Goal: Task Accomplishment & Management: Complete application form

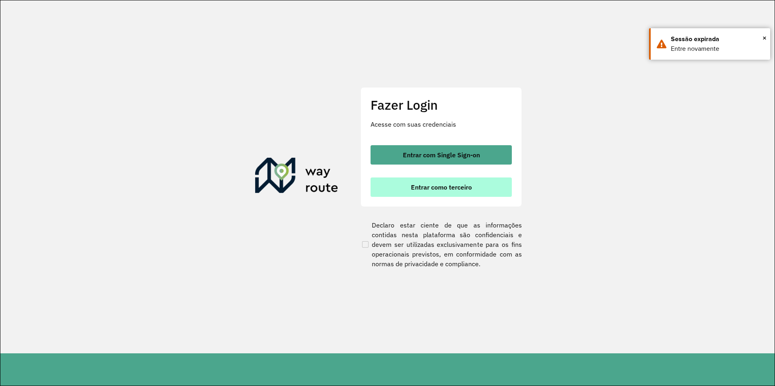
click at [452, 191] on button "Entrar como terceiro" at bounding box center [440, 187] width 141 height 19
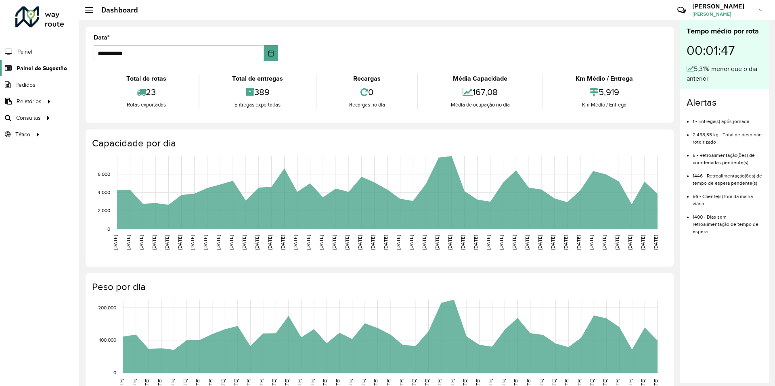
click at [27, 67] on span "Painel de Sugestão" at bounding box center [42, 68] width 50 height 8
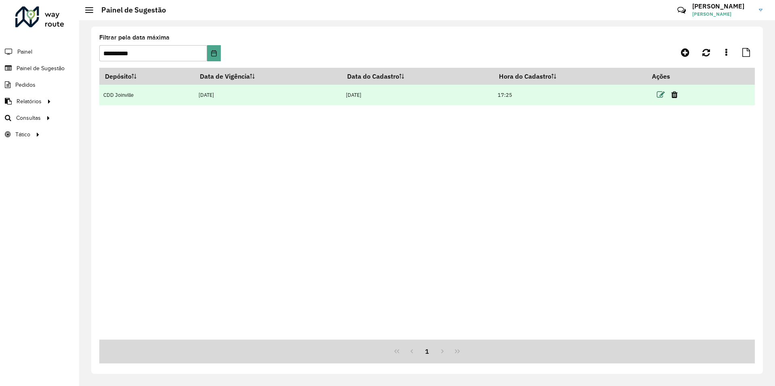
click at [659, 93] on icon at bounding box center [660, 95] width 8 height 8
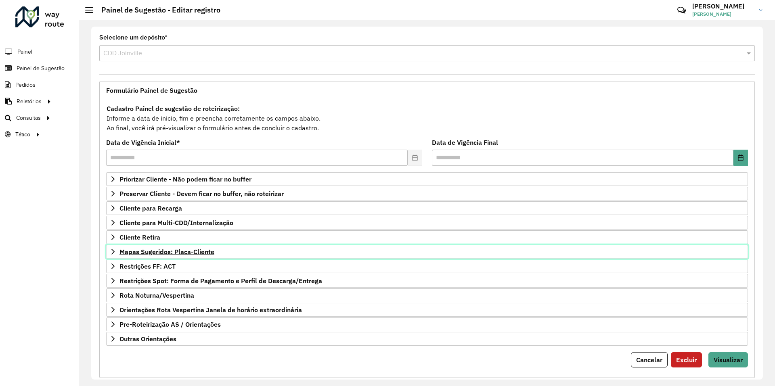
click at [205, 252] on span "Mapas Sugeridos: Placa-Cliente" at bounding box center [166, 252] width 95 height 6
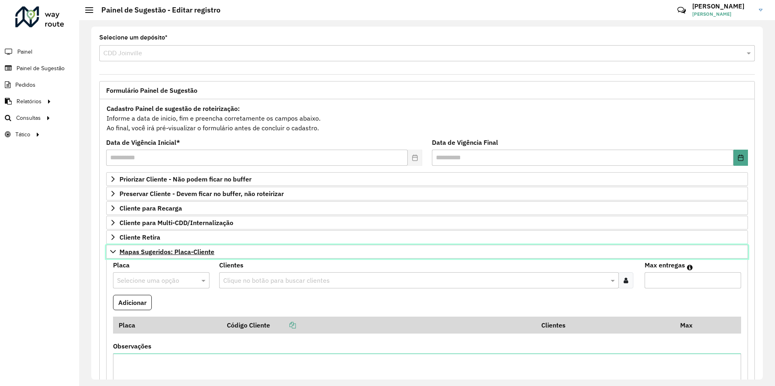
scroll to position [121, 0]
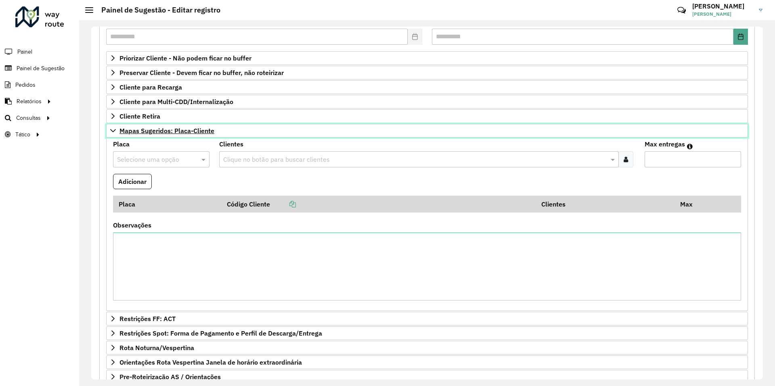
click at [192, 134] on span "Mapas Sugeridos: Placa-Cliente" at bounding box center [166, 130] width 95 height 6
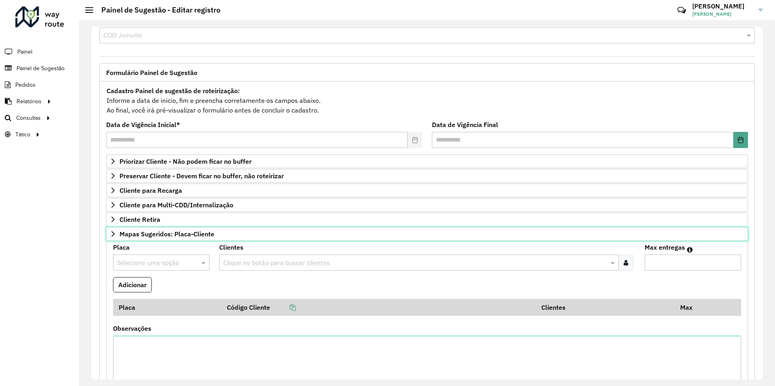
scroll to position [16, 0]
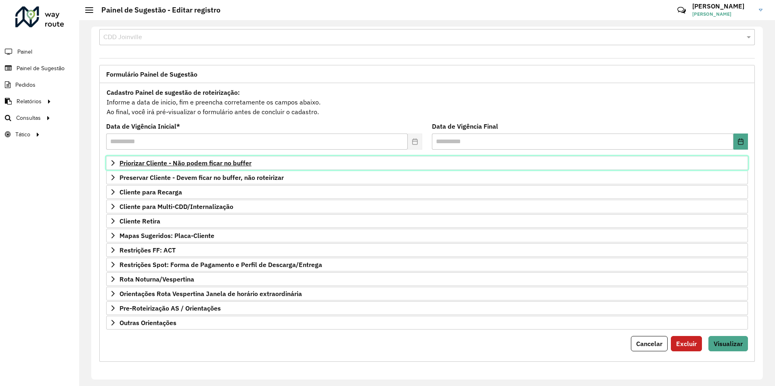
click at [193, 164] on span "Priorizar Cliente - Não podem ficar no buffer" at bounding box center [185, 163] width 132 height 6
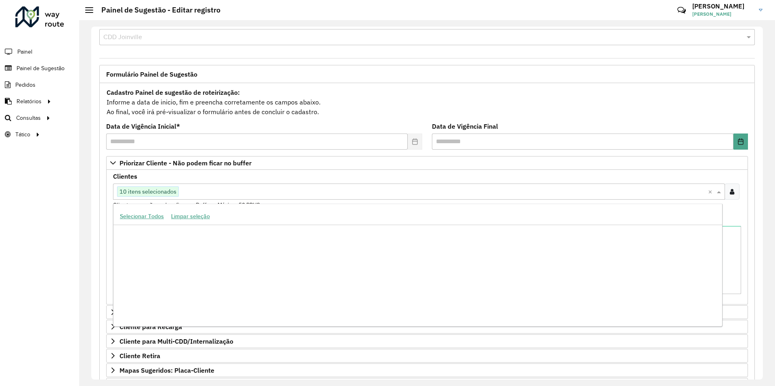
click at [155, 194] on span "10 itens selecionados" at bounding box center [147, 192] width 61 height 10
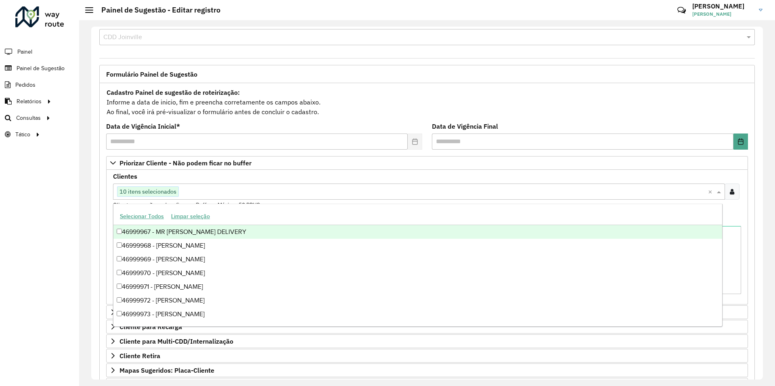
click at [328, 124] on div "**********" at bounding box center [264, 136] width 316 height 26
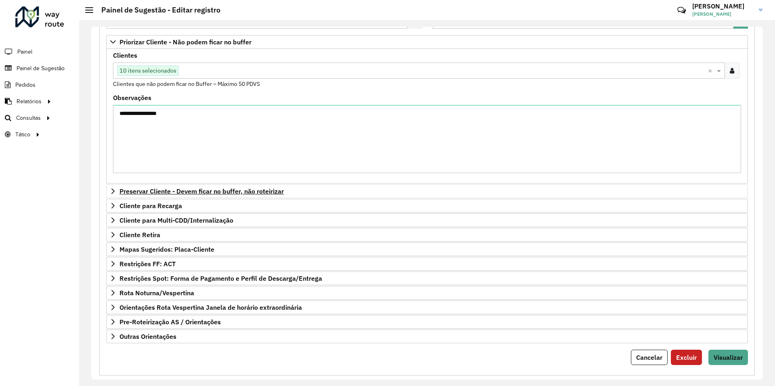
scroll to position [151, 0]
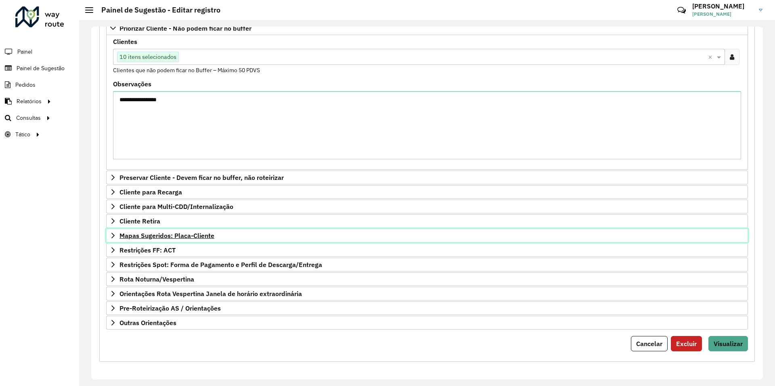
click at [186, 238] on span "Mapas Sugeridos: Placa-Cliente" at bounding box center [166, 235] width 95 height 6
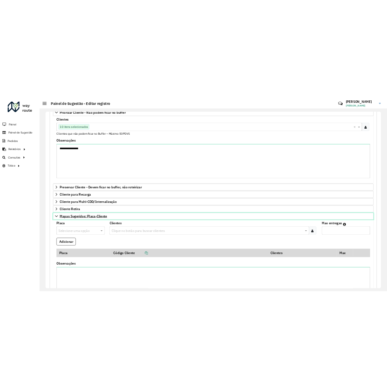
scroll to position [272, 0]
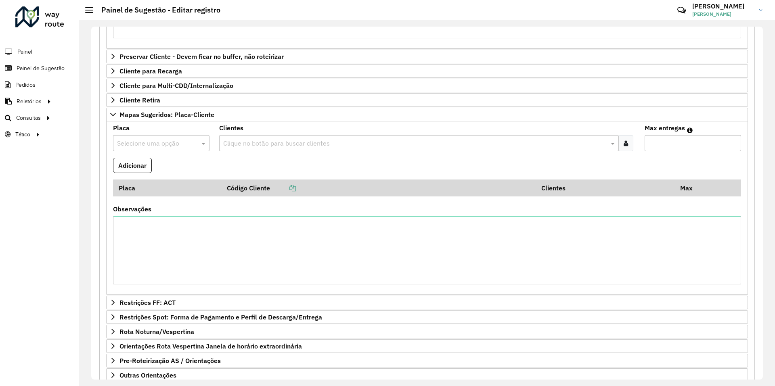
click at [178, 145] on input "text" at bounding box center [153, 144] width 72 height 10
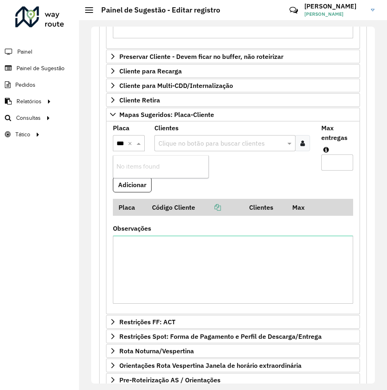
type input "****"
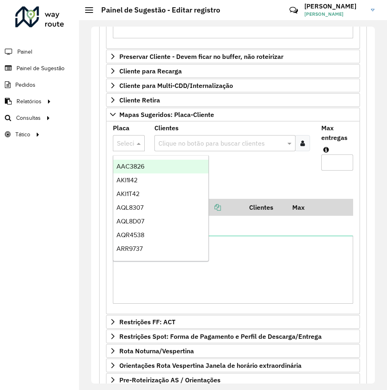
click at [123, 144] on input "text" at bounding box center [120, 144] width 7 height 10
click at [134, 144] on div at bounding box center [129, 143] width 32 height 10
type input "***"
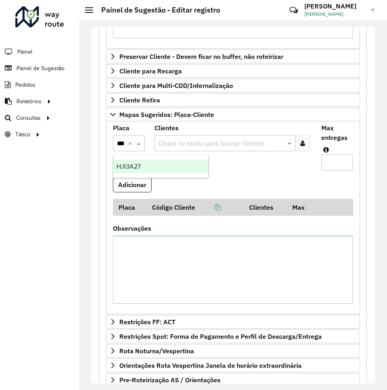
click at [132, 167] on span "HJI3A27" at bounding box center [129, 166] width 24 height 7
click at [171, 143] on input "text" at bounding box center [221, 144] width 129 height 10
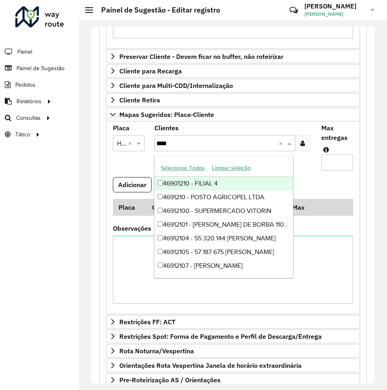
type input "****"
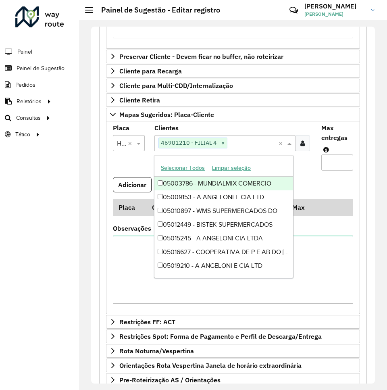
click at [328, 163] on input "Max entregas" at bounding box center [338, 163] width 32 height 16
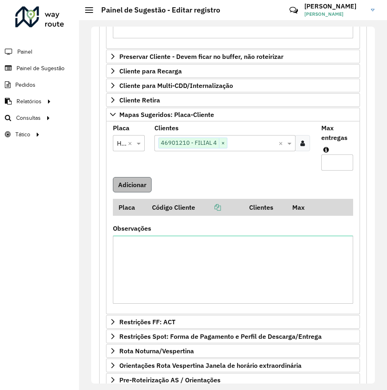
type input "*"
click at [144, 181] on button "Adicionar" at bounding box center [132, 184] width 39 height 15
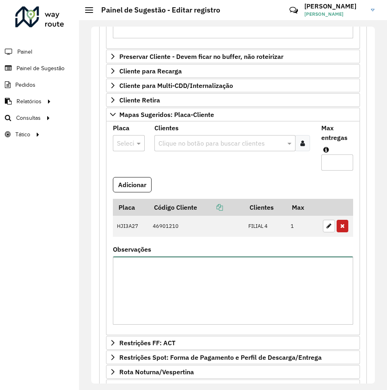
click at [261, 276] on textarea "Observações" at bounding box center [233, 291] width 240 height 68
click at [120, 142] on input "text" at bounding box center [120, 144] width 7 height 10
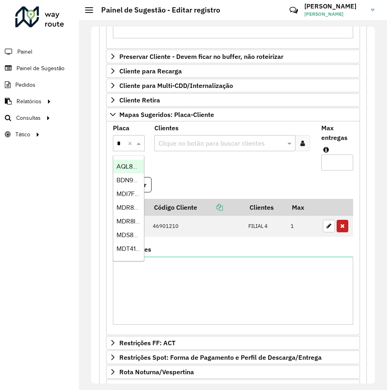
click at [121, 142] on input "*" at bounding box center [120, 144] width 7 height 10
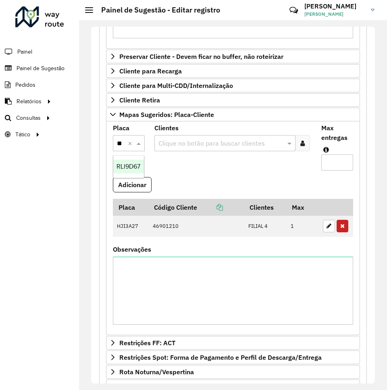
type input "***"
click at [131, 165] on span "RLI9D67" at bounding box center [129, 166] width 24 height 7
click at [182, 142] on input "text" at bounding box center [221, 144] width 129 height 10
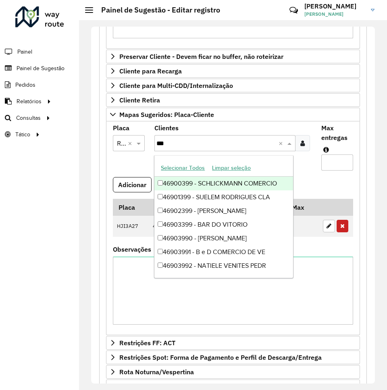
type input "***"
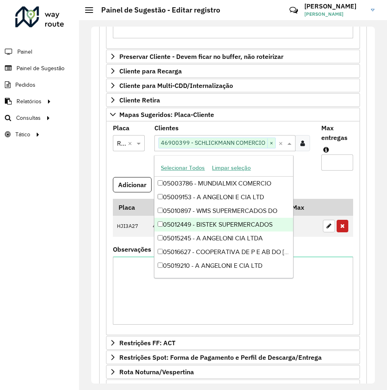
click at [320, 191] on formly-field "Adicionar" at bounding box center [233, 188] width 250 height 22
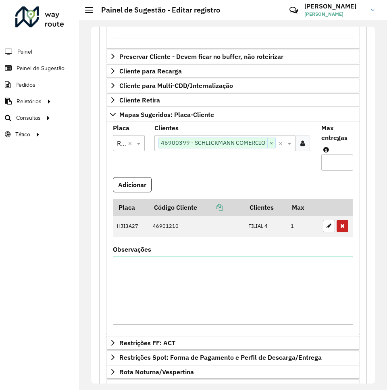
click at [276, 148] on input "text" at bounding box center [277, 144] width 2 height 10
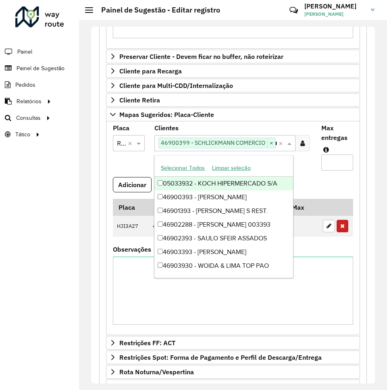
scroll to position [0, 10]
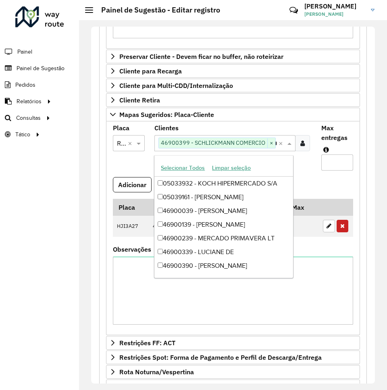
type input "*"
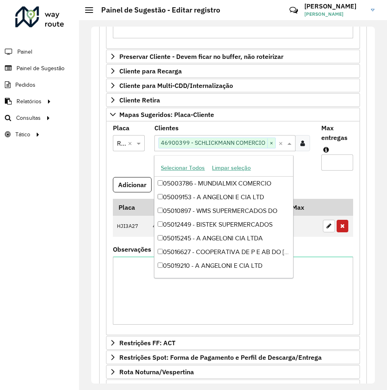
scroll to position [0, 0]
click at [226, 142] on input "text" at bounding box center [220, 144] width 127 height 10
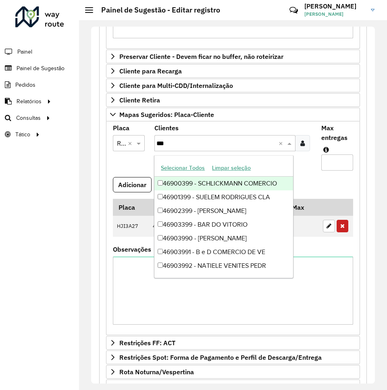
type input "***"
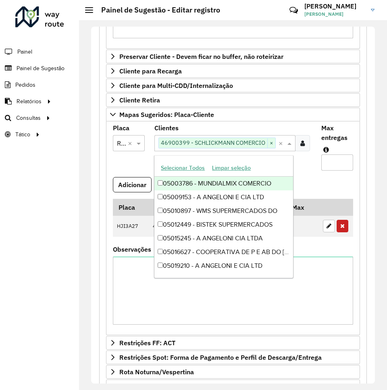
click at [276, 149] on div "Clique no botão para buscar clientes 46900399 - SCHLICKMANN COMERCIO ×" at bounding box center [217, 143] width 124 height 15
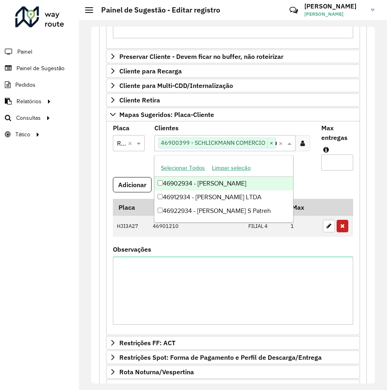
scroll to position [0, 14]
type input "****"
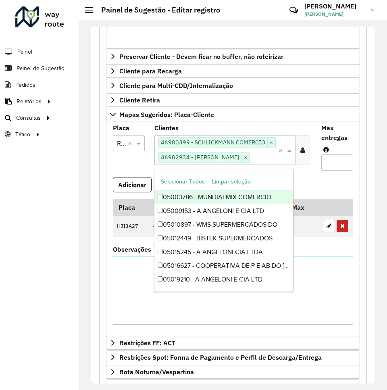
click at [332, 163] on input "Max entregas" at bounding box center [338, 163] width 32 height 16
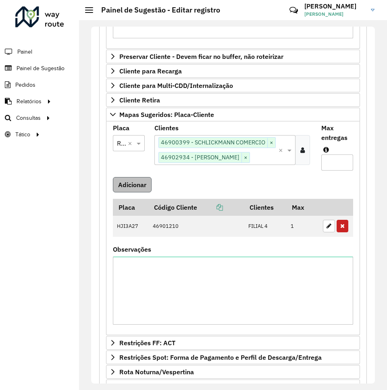
type input "*"
click at [136, 180] on button "Adicionar" at bounding box center [132, 184] width 39 height 15
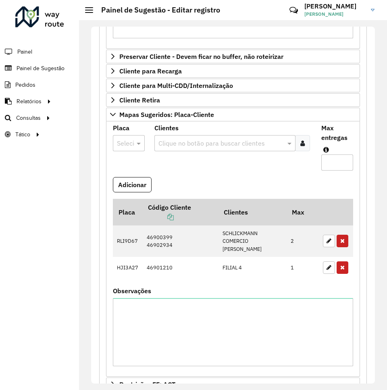
click at [124, 141] on input "text" at bounding box center [120, 144] width 7 height 10
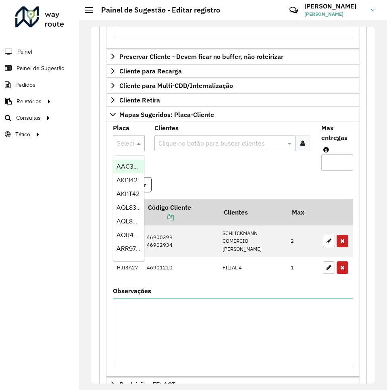
click at [126, 145] on div at bounding box center [129, 143] width 32 height 10
type input "***"
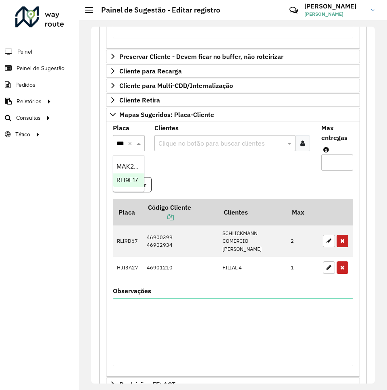
click at [123, 182] on span "RLI9E17" at bounding box center [127, 180] width 21 height 7
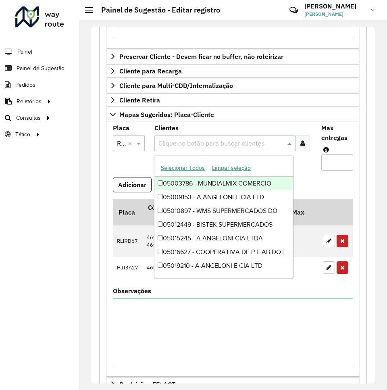
click at [185, 142] on input "text" at bounding box center [220, 144] width 127 height 10
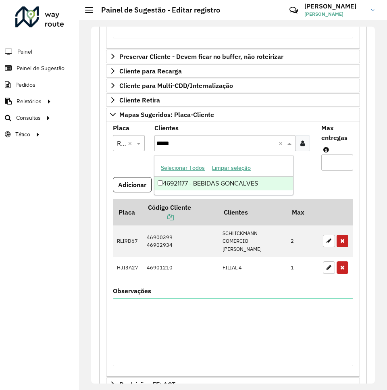
type input "*****"
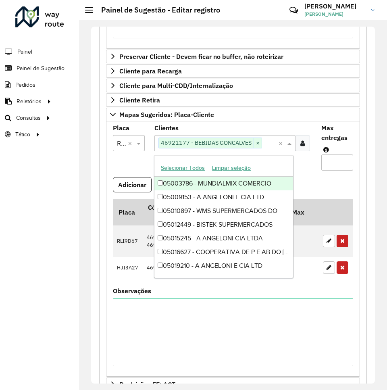
click at [333, 161] on input "Max entregas" at bounding box center [338, 163] width 32 height 16
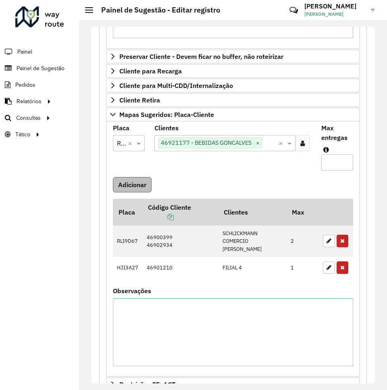
type input "*"
click at [139, 182] on button "Adicionar" at bounding box center [132, 184] width 39 height 15
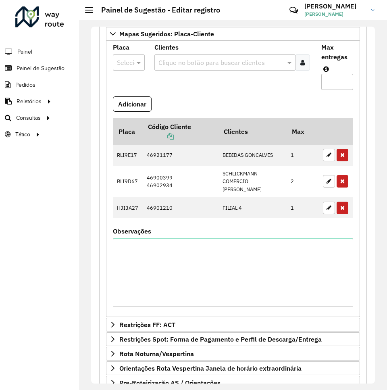
scroll to position [423, 0]
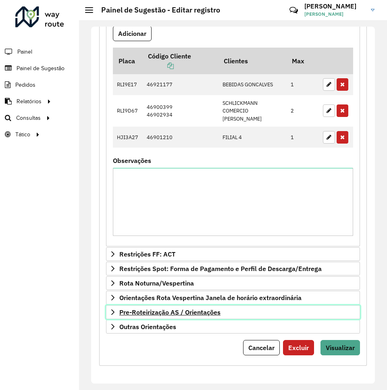
click at [183, 312] on span "Pre-Roteirização AS / Orientações" at bounding box center [169, 312] width 101 height 6
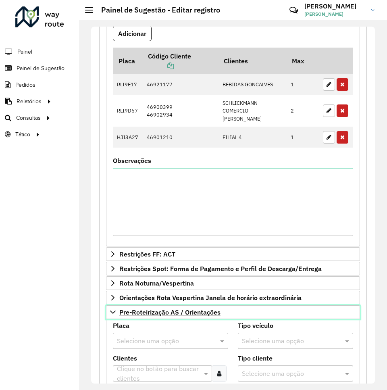
scroll to position [585, 0]
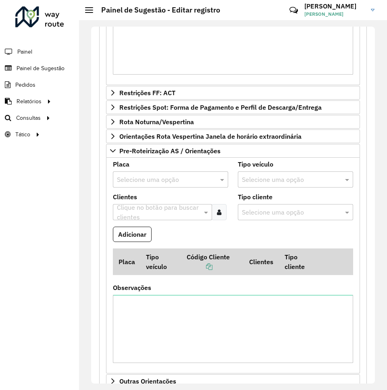
click at [171, 181] on input "text" at bounding box center [162, 180] width 91 height 10
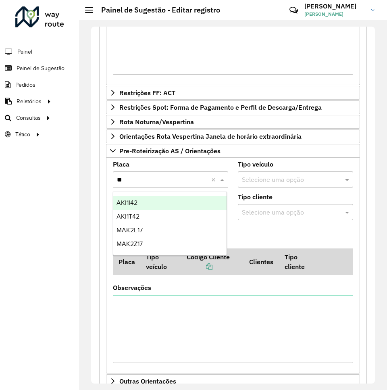
type input "***"
click at [127, 199] on span "AKI1I42" at bounding box center [127, 202] width 21 height 7
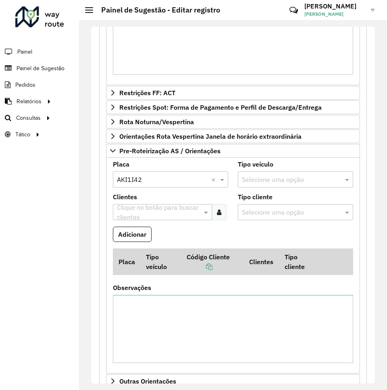
click at [190, 209] on input "text" at bounding box center [158, 213] width 87 height 10
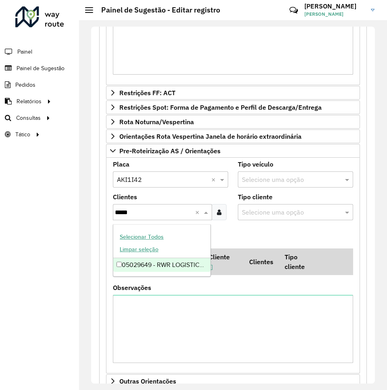
type input "*****"
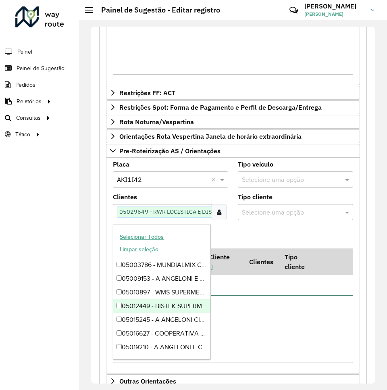
click at [264, 318] on textarea "Observações" at bounding box center [233, 329] width 240 height 68
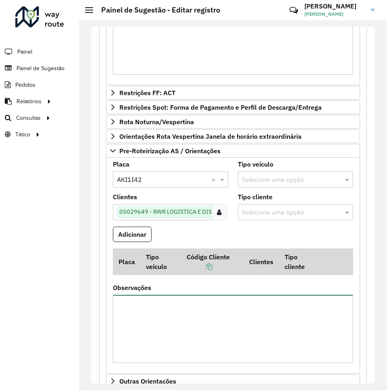
click at [134, 307] on textarea "Observações" at bounding box center [233, 329] width 240 height 68
click at [134, 308] on textarea "Observações" at bounding box center [233, 329] width 240 height 68
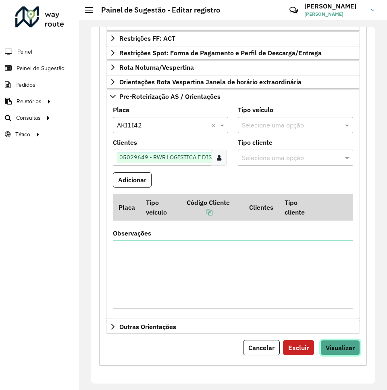
click at [333, 343] on button "Visualizar" at bounding box center [341, 347] width 40 height 15
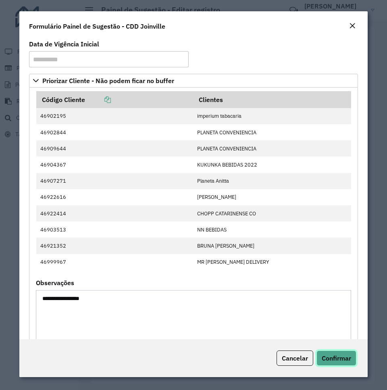
click at [335, 355] on span "Confirmar" at bounding box center [336, 358] width 29 height 8
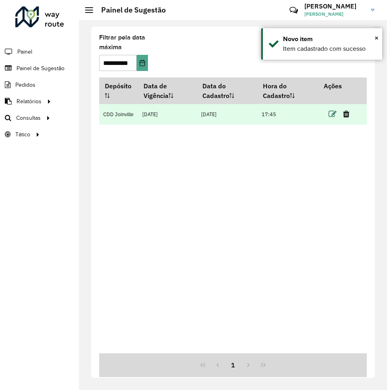
click at [330, 113] on icon at bounding box center [333, 114] width 8 height 8
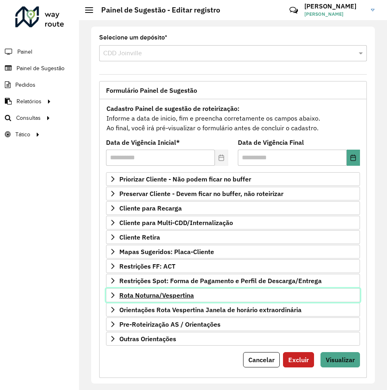
click at [145, 295] on span "Rota Noturna/Vespertina" at bounding box center [156, 295] width 75 height 6
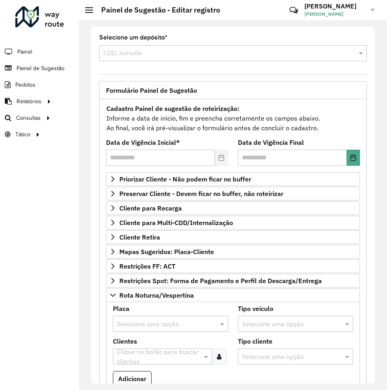
click at [142, 317] on div "Selecione uma opção" at bounding box center [170, 324] width 115 height 16
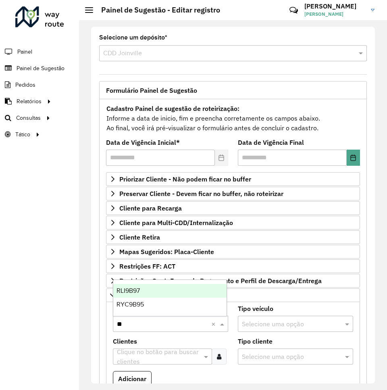
type input "***"
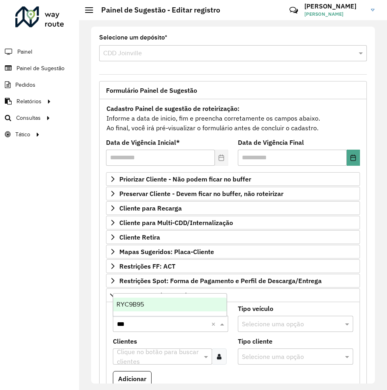
click at [136, 302] on span "RYC9B95" at bounding box center [130, 304] width 27 height 7
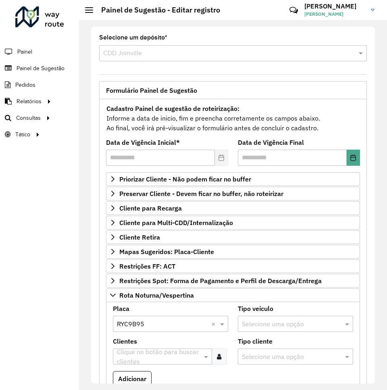
click at [187, 307] on div "Placa Selecione uma opção × RYC9B95 ×" at bounding box center [170, 319] width 115 height 26
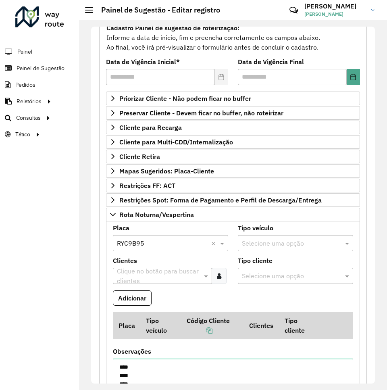
scroll to position [121, 0]
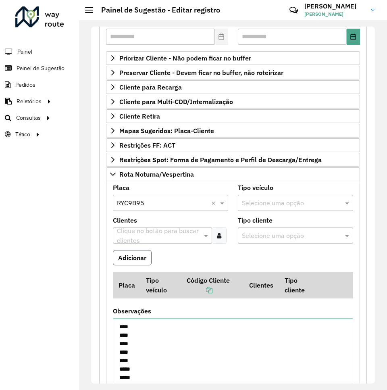
click at [130, 258] on button "Adicionar" at bounding box center [132, 257] width 39 height 15
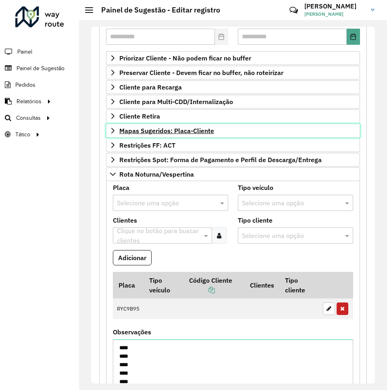
click at [167, 133] on span "Mapas Sugeridos: Placa-Cliente" at bounding box center [166, 130] width 95 height 6
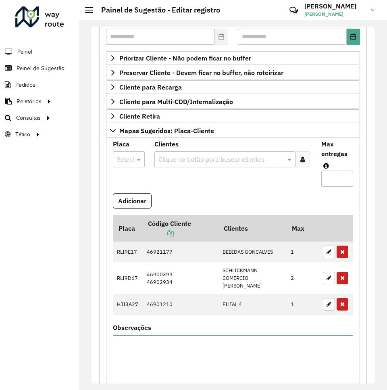
click at [181, 355] on textarea "Observações" at bounding box center [233, 369] width 240 height 68
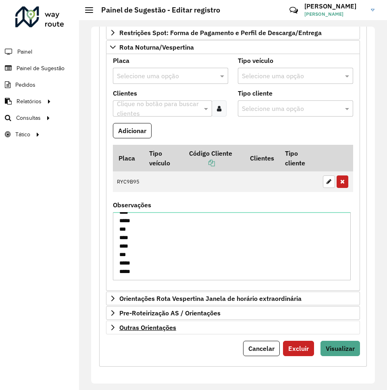
scroll to position [525, 0]
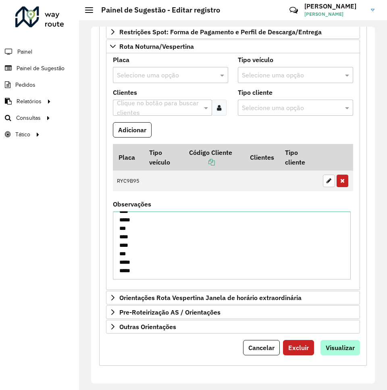
type textarea "**********"
click at [337, 345] on span "Visualizar" at bounding box center [340, 348] width 29 height 8
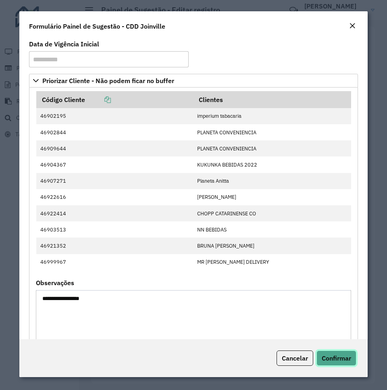
click at [347, 358] on span "Confirmar" at bounding box center [336, 358] width 29 height 8
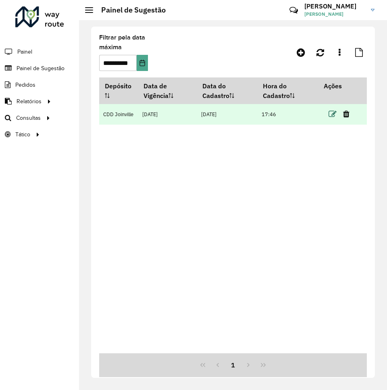
click at [329, 114] on icon at bounding box center [333, 114] width 8 height 8
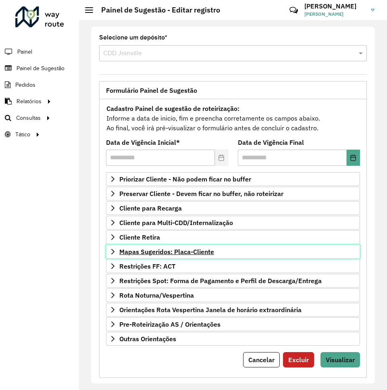
click at [175, 255] on span "Mapas Sugeridos: Placa-Cliente" at bounding box center [166, 252] width 95 height 6
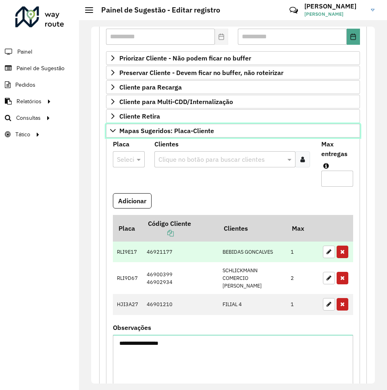
scroll to position [242, 0]
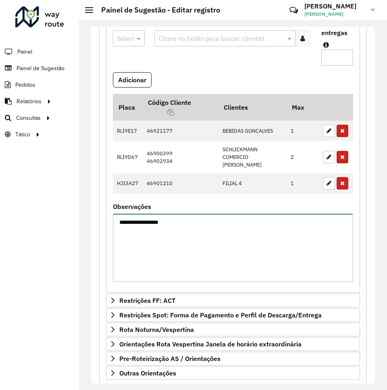
click at [198, 231] on textarea "**********" at bounding box center [233, 248] width 240 height 68
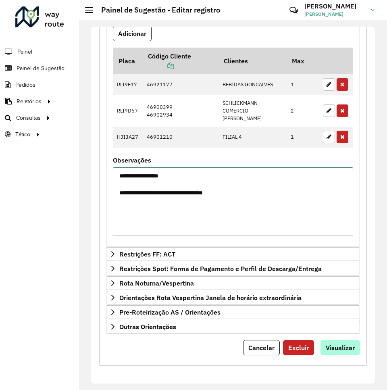
type textarea "**********"
click at [341, 346] on span "Visualizar" at bounding box center [340, 348] width 29 height 8
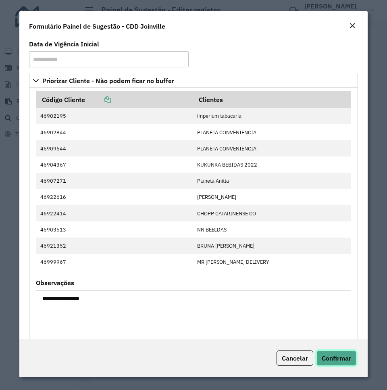
click at [335, 355] on span "Confirmar" at bounding box center [336, 358] width 29 height 8
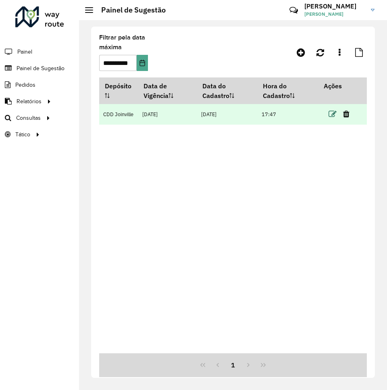
click at [332, 116] on icon at bounding box center [333, 114] width 8 height 8
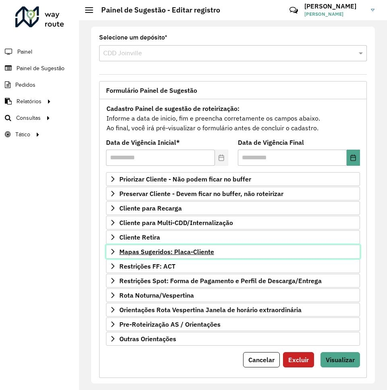
click at [169, 254] on span "Mapas Sugeridos: Placa-Cliente" at bounding box center [166, 252] width 95 height 6
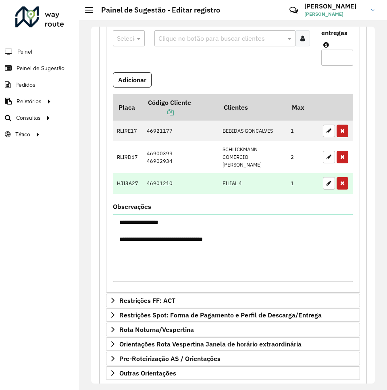
scroll to position [288, 0]
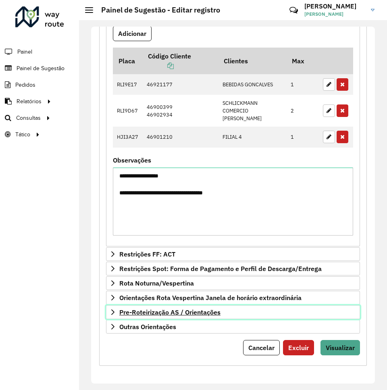
click at [198, 315] on span "Pre-Roteirização AS / Orientações" at bounding box center [169, 312] width 101 height 6
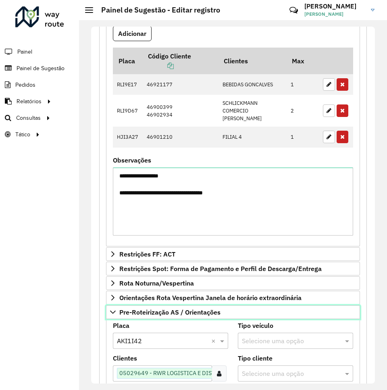
scroll to position [450, 0]
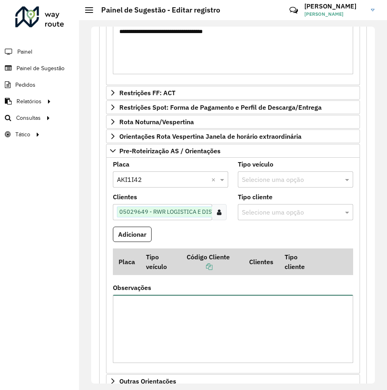
click at [239, 306] on textarea "Observações" at bounding box center [233, 329] width 240 height 68
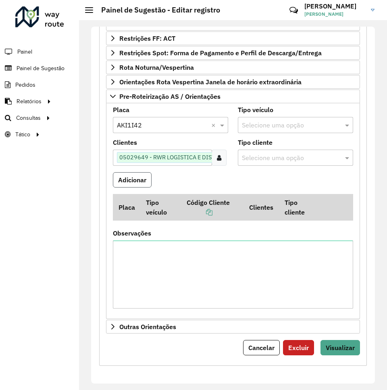
click at [140, 182] on button "Adicionar" at bounding box center [132, 179] width 39 height 15
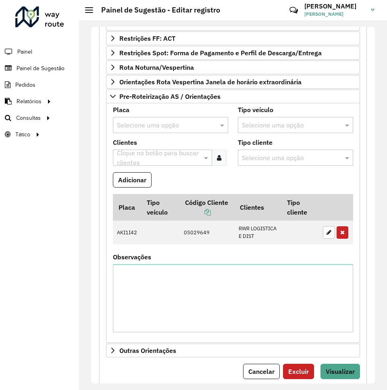
scroll to position [546, 0]
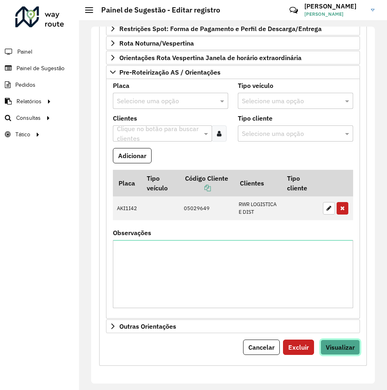
click at [335, 344] on span "Visualizar" at bounding box center [340, 347] width 29 height 8
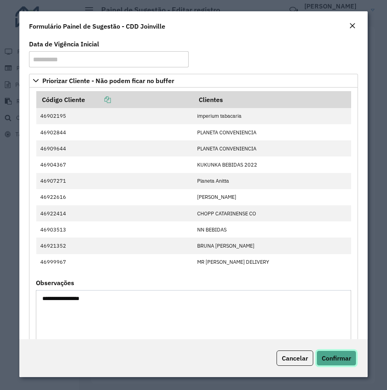
click at [343, 360] on span "Confirmar" at bounding box center [336, 358] width 29 height 8
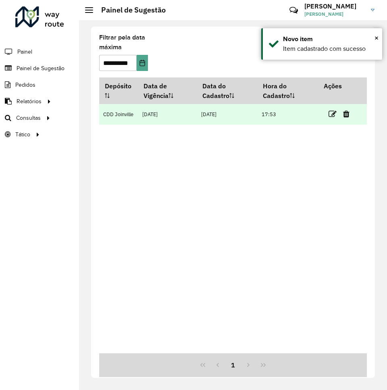
click at [333, 110] on link at bounding box center [333, 114] width 8 height 11
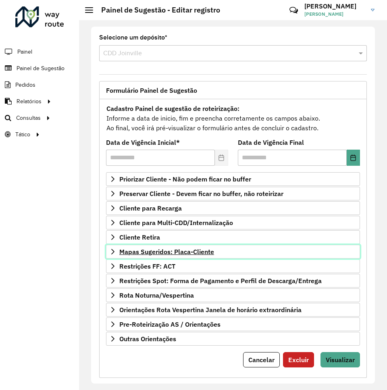
click at [169, 251] on span "Mapas Sugeridos: Placa-Cliente" at bounding box center [166, 252] width 95 height 6
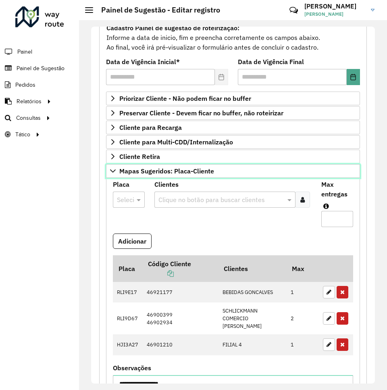
scroll to position [242, 0]
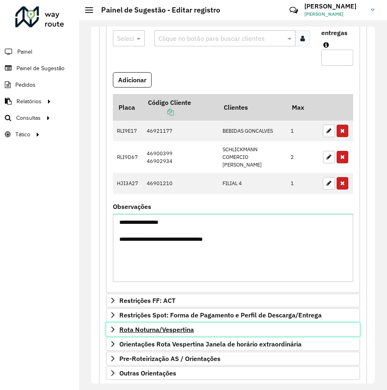
click at [175, 329] on span "Rota Noturna/Vespertina" at bounding box center [156, 329] width 75 height 6
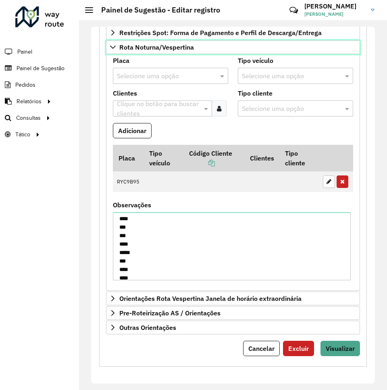
scroll to position [0, 0]
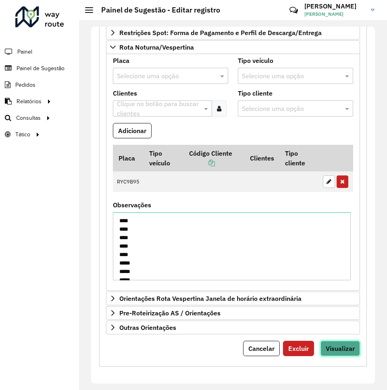
click at [334, 343] on button "Visualizar" at bounding box center [341, 348] width 40 height 15
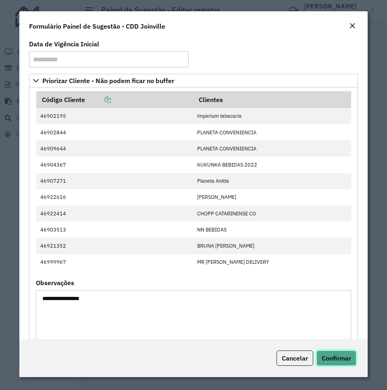
click at [337, 355] on span "Confirmar" at bounding box center [336, 358] width 29 height 8
